Goal: Task Accomplishment & Management: Manage account settings

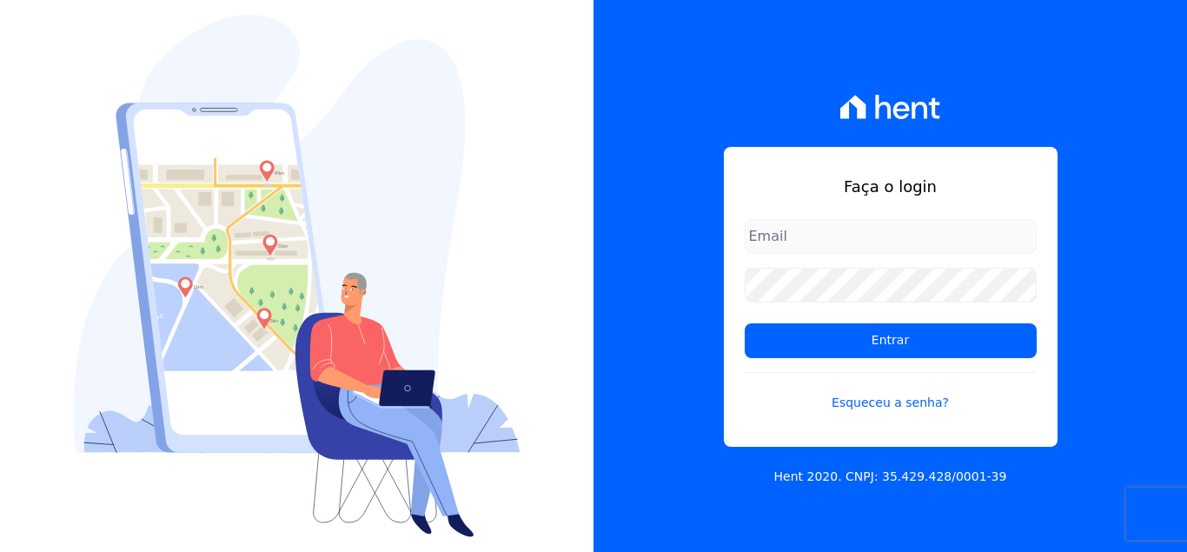
click at [799, 244] on input "email" at bounding box center [891, 236] width 292 height 35
type input "[EMAIL_ADDRESS][DOMAIN_NAME]"
click at [888, 399] on link "Esqueceu a senha?" at bounding box center [891, 392] width 292 height 40
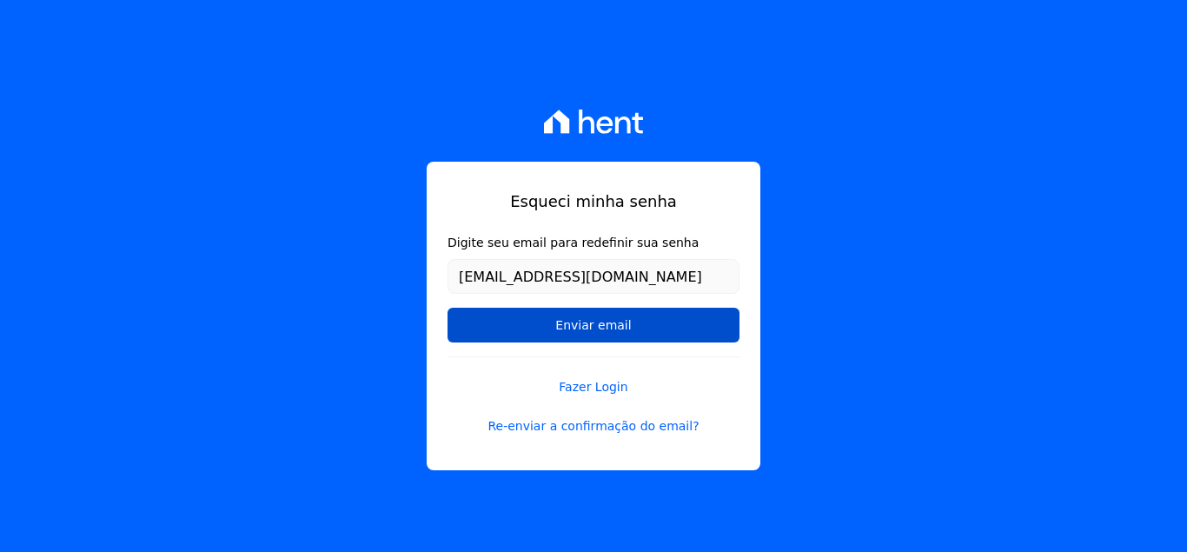
type input "[EMAIL_ADDRESS][DOMAIN_NAME]"
click at [635, 324] on input "Enviar email" at bounding box center [594, 325] width 292 height 35
click at [584, 323] on input "Enviar email" at bounding box center [594, 325] width 292 height 35
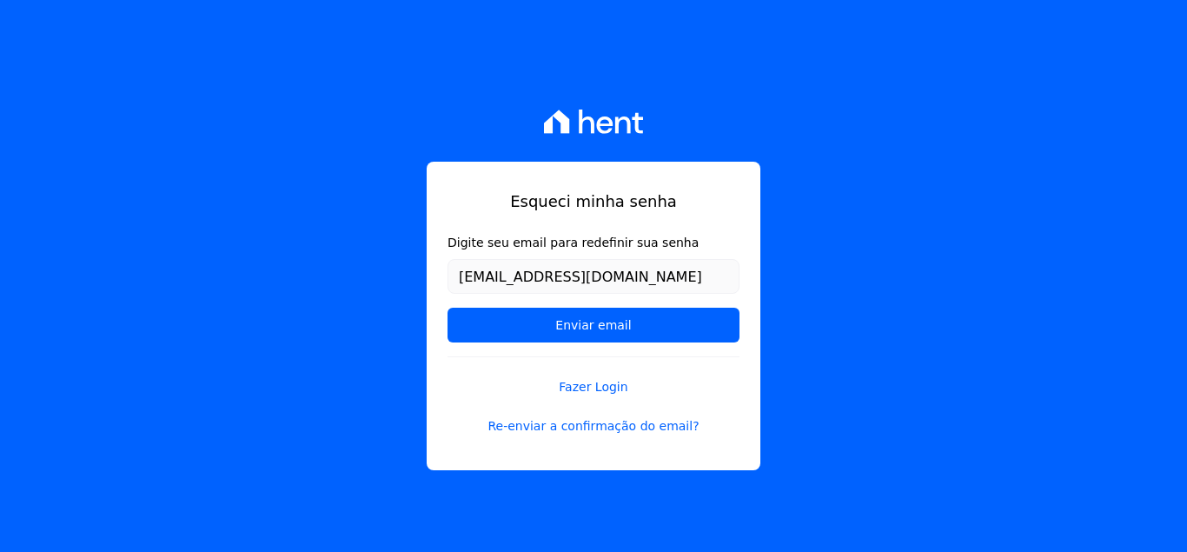
drag, startPoint x: 532, startPoint y: 299, endPoint x: 560, endPoint y: 303, distance: 28.1
click at [534, 299] on form "Digite seu email para redefinir sua senha [EMAIL_ADDRESS][DOMAIN_NAME] Enviar e…" at bounding box center [594, 295] width 292 height 123
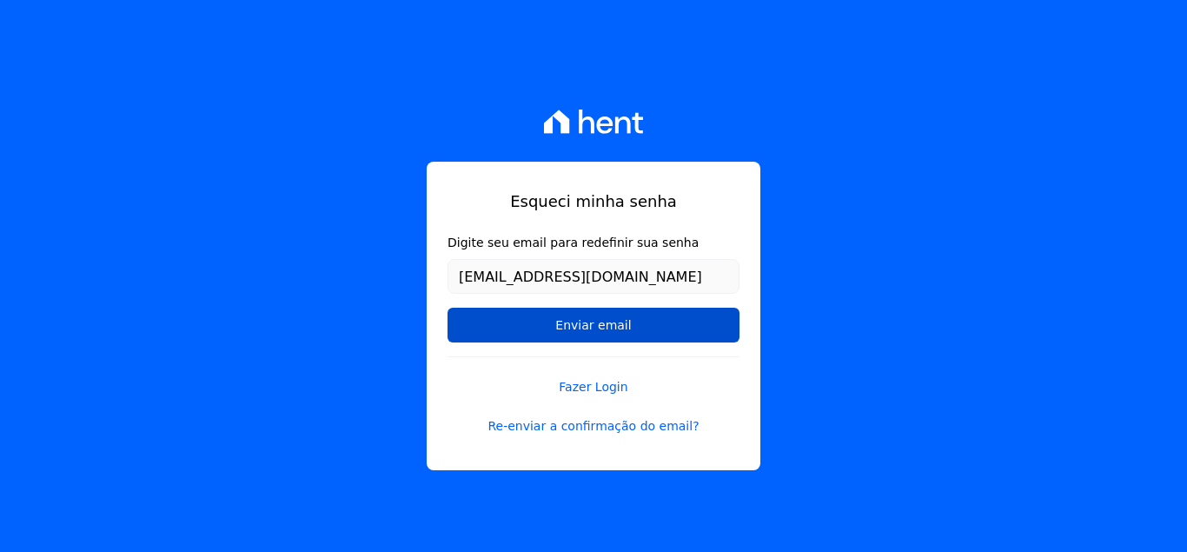
click at [590, 317] on input "Enviar email" at bounding box center [594, 325] width 292 height 35
click at [588, 321] on input "Enviar email" at bounding box center [594, 325] width 292 height 35
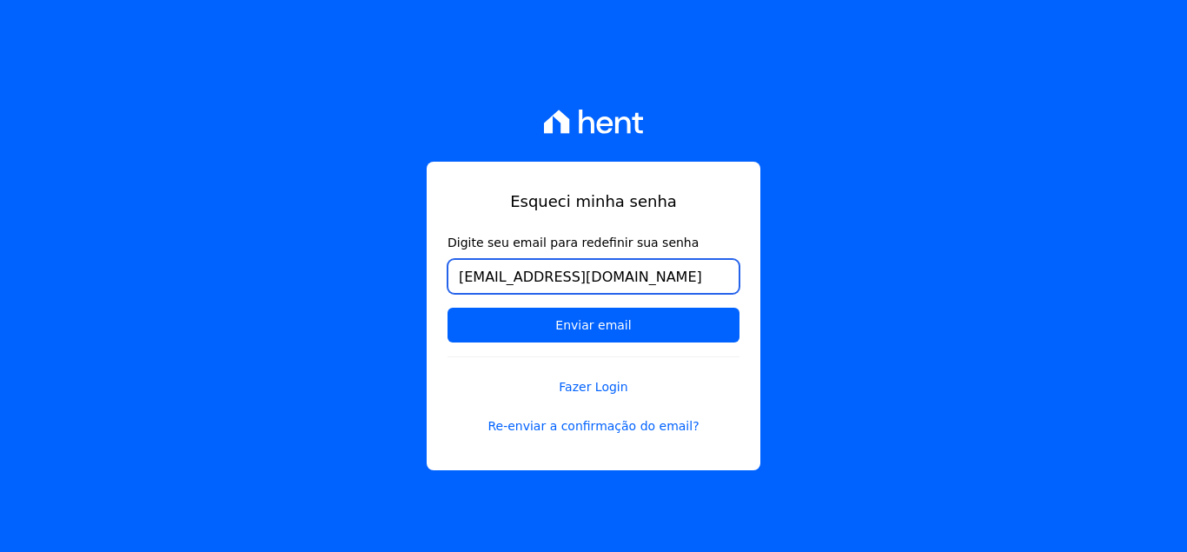
drag, startPoint x: 669, startPoint y: 279, endPoint x: 432, endPoint y: 275, distance: 237.3
click at [448, 277] on input "[EMAIL_ADDRESS][DOMAIN_NAME]" at bounding box center [594, 276] width 292 height 35
